Goal: Check status

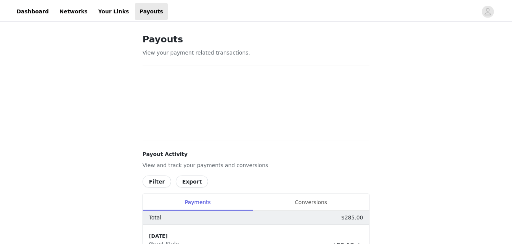
scroll to position [112, 0]
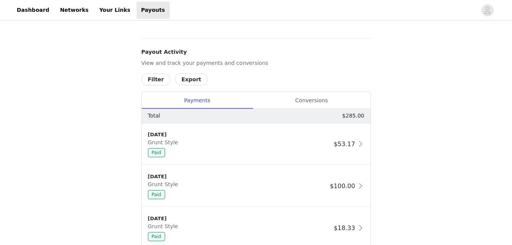
scroll to position [277, 0]
click at [315, 98] on div "Conversions" at bounding box center [312, 100] width 118 height 17
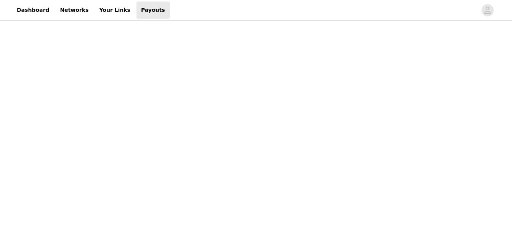
scroll to position [0, 0]
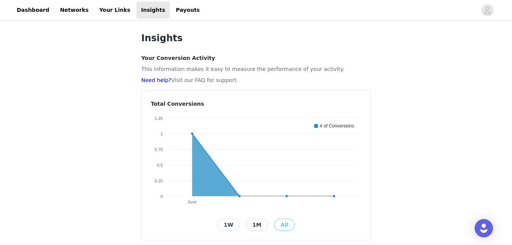
scroll to position [147, 0]
